Goal: Information Seeking & Learning: Learn about a topic

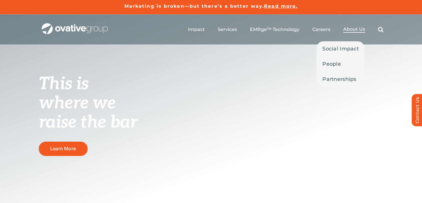
click at [346, 29] on span "About Us" at bounding box center [354, 29] width 22 height 6
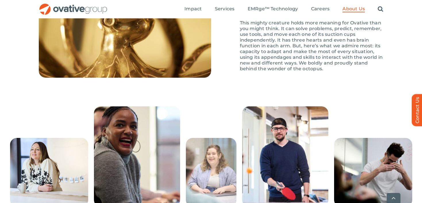
scroll to position [897, 0]
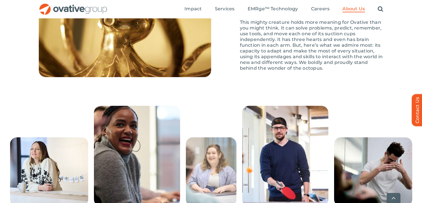
click at [309, 71] on p "This mighty creature holds more meaning for Ovative than you might think. It ca…" at bounding box center [311, 46] width 143 height 52
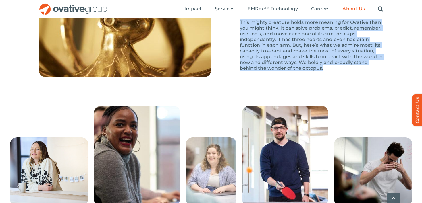
click at [309, 71] on p "This mighty creature holds more meaning for Ovative than you might think. It ca…" at bounding box center [311, 46] width 143 height 52
copy div "This mighty creature holds more meaning for Ovative than you might think. It ca…"
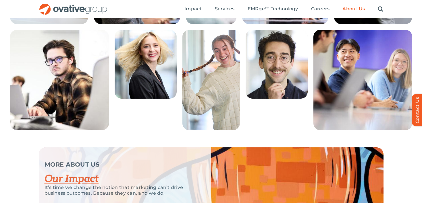
scroll to position [1078, 0]
